Goal: Find specific page/section: Find specific page/section

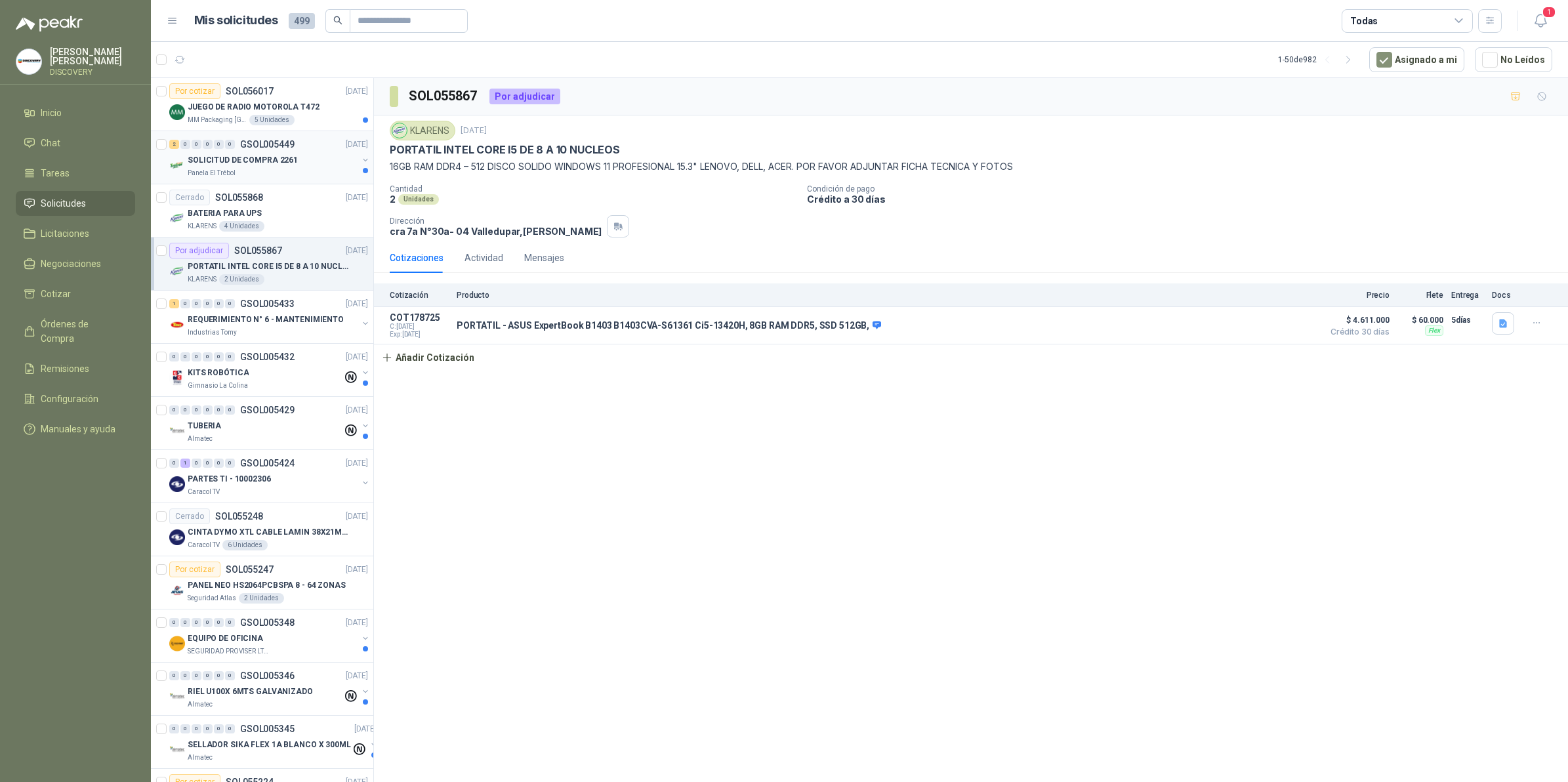
click at [311, 139] on div "2 0 0 0 0 0 GSOL005449 [DATE]" at bounding box center [269, 145] width 201 height 16
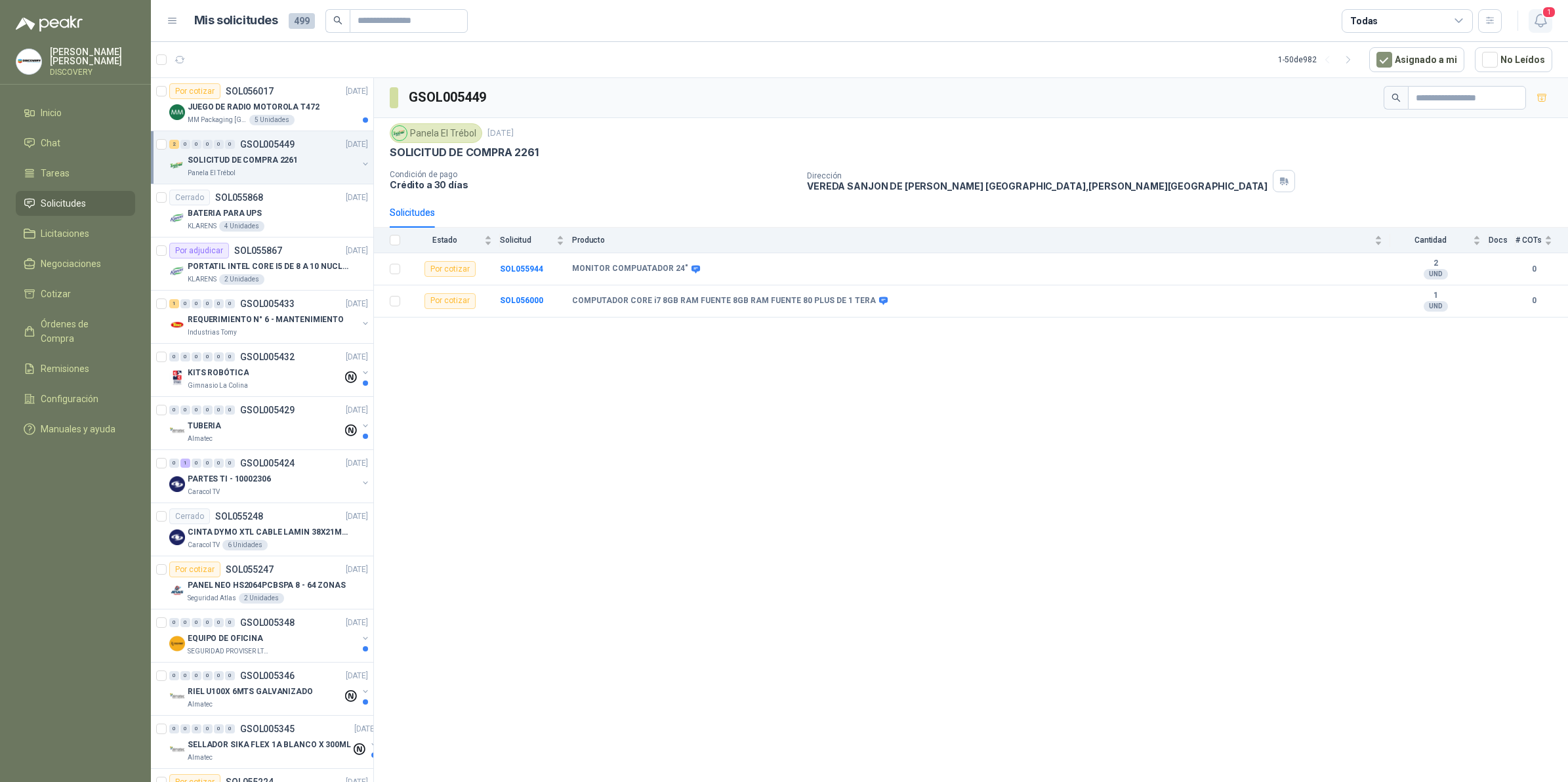
click at [1536, 14] on icon "button" at bounding box center [1541, 20] width 16 height 16
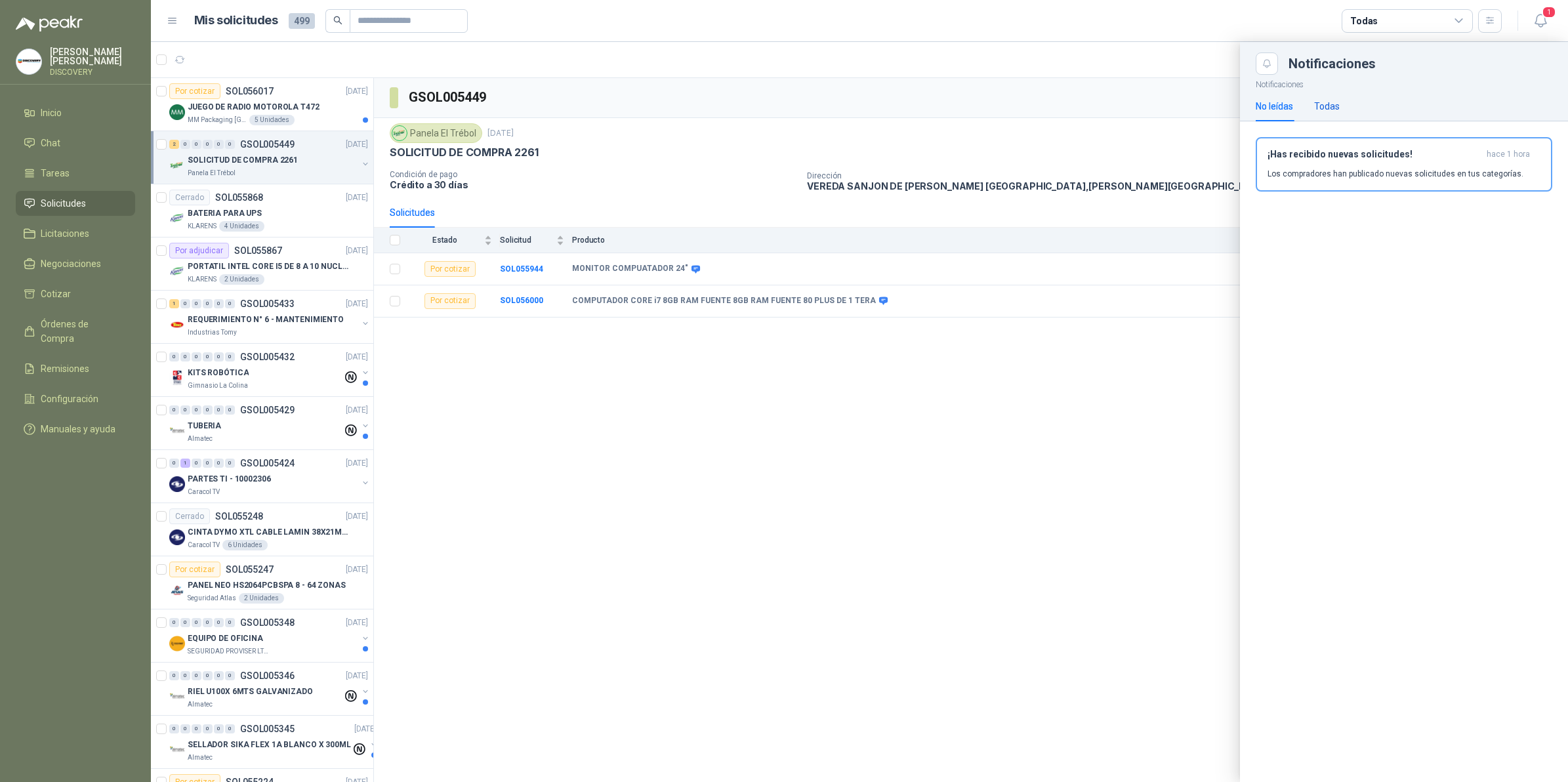
click at [1330, 110] on div "Todas" at bounding box center [1327, 106] width 26 height 14
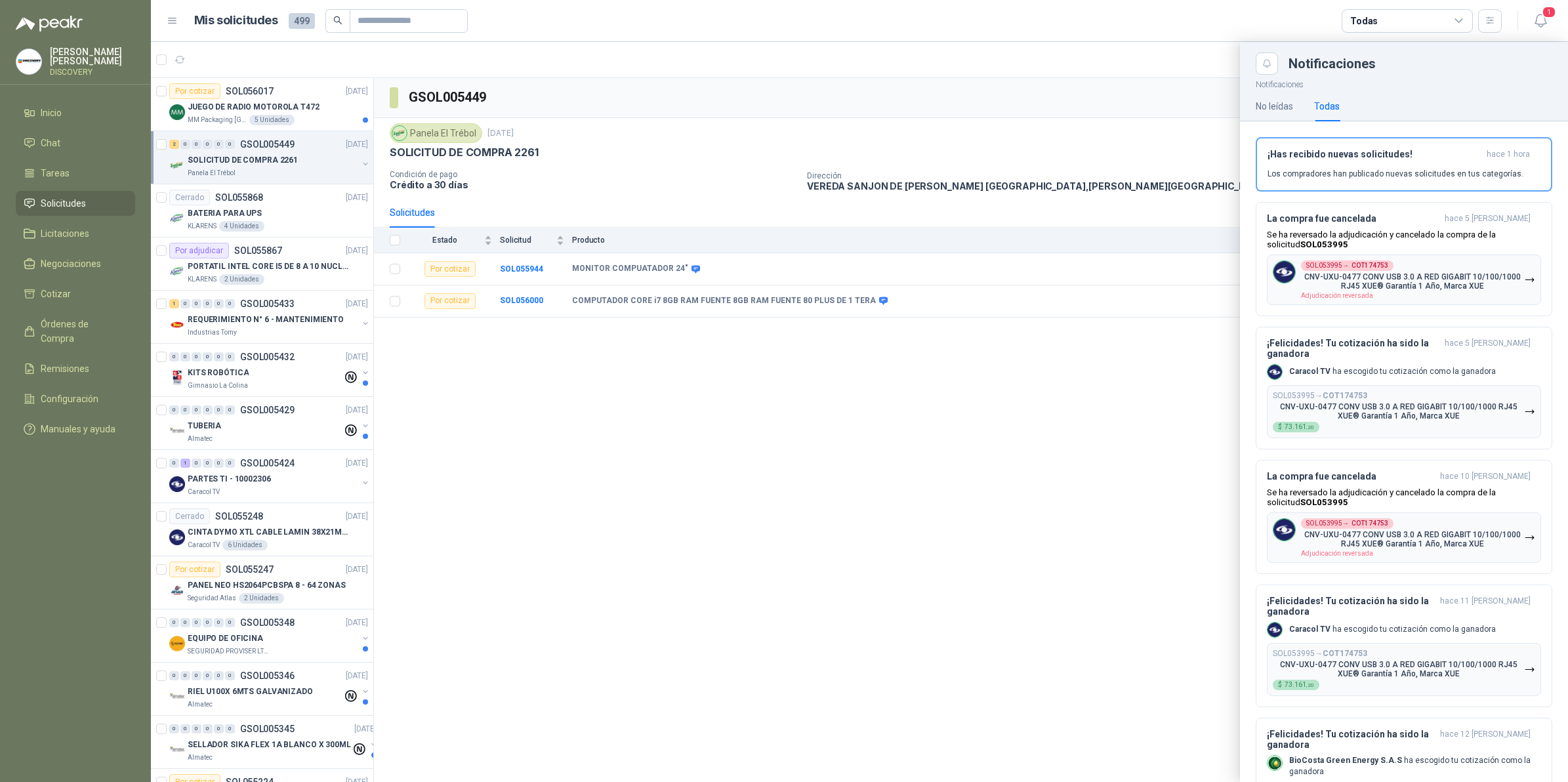
click at [1167, 386] on div at bounding box center [860, 412] width 1418 height 740
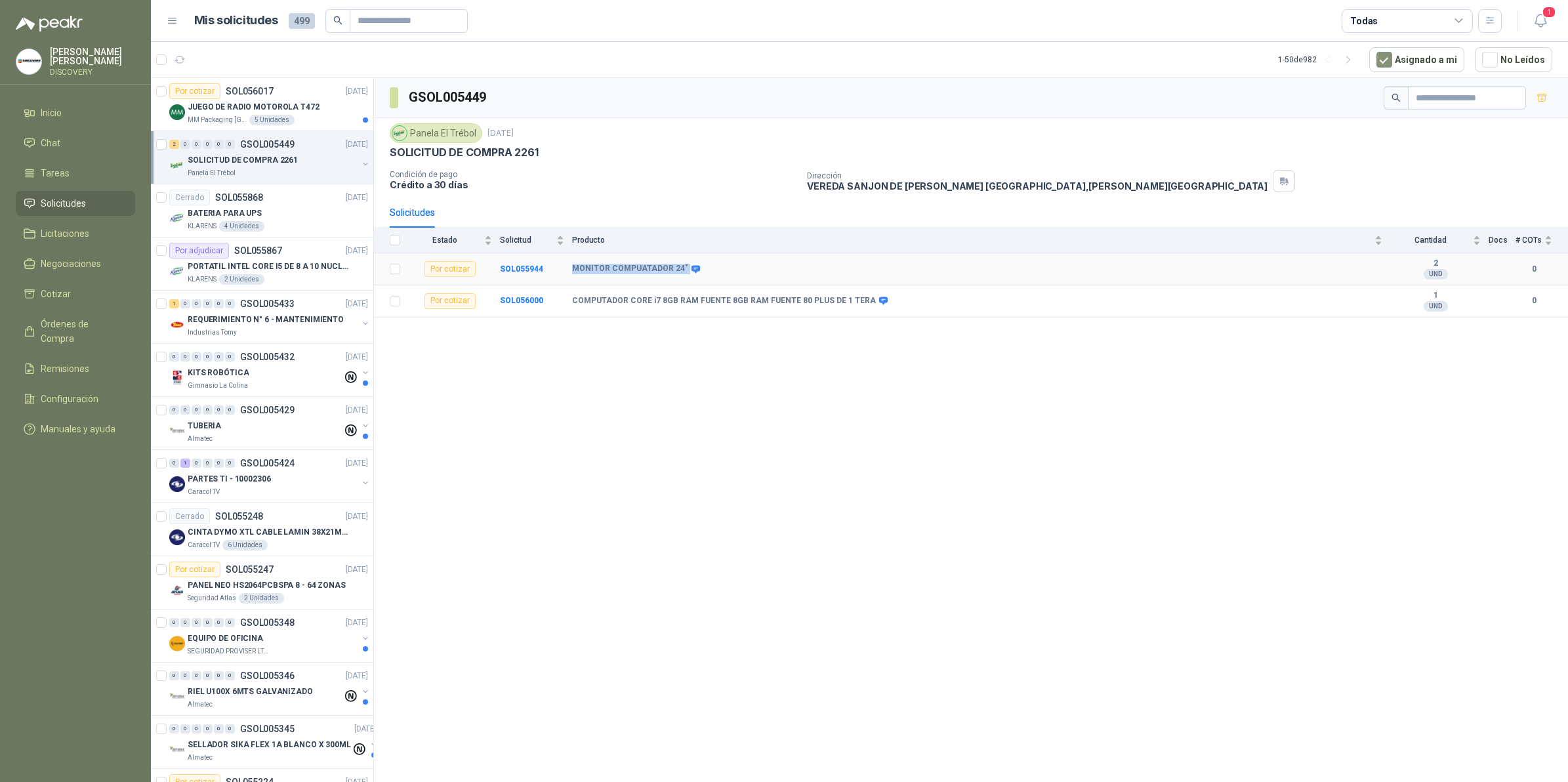
drag, startPoint x: 575, startPoint y: 266, endPoint x: 713, endPoint y: 270, distance: 138.1
click at [713, 270] on div "MONITOR COMPUATADOR 24"" at bounding box center [977, 269] width 810 height 11
copy div "MONITOR COMPUATADOR 24""
click at [504, 266] on b "SOL055944" at bounding box center [521, 269] width 43 height 9
